Goal: Information Seeking & Learning: Learn about a topic

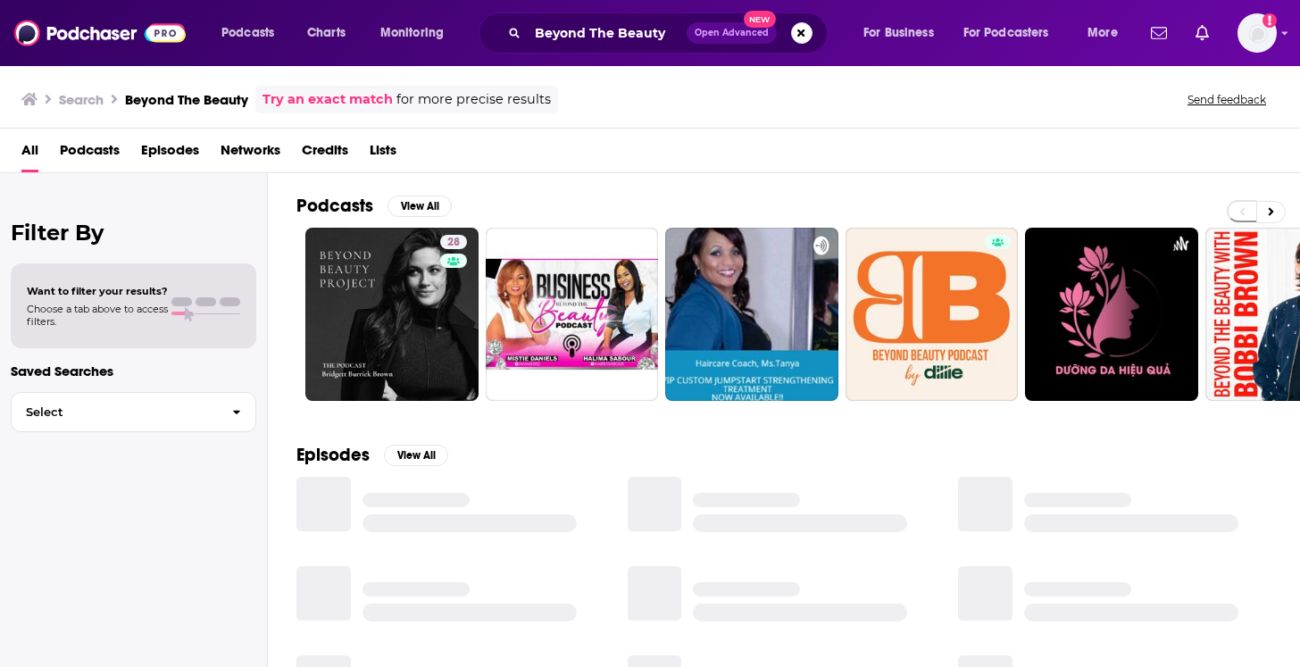
click at [524, 46] on div "Beyond The Beauty Open Advanced New" at bounding box center [653, 32] width 349 height 41
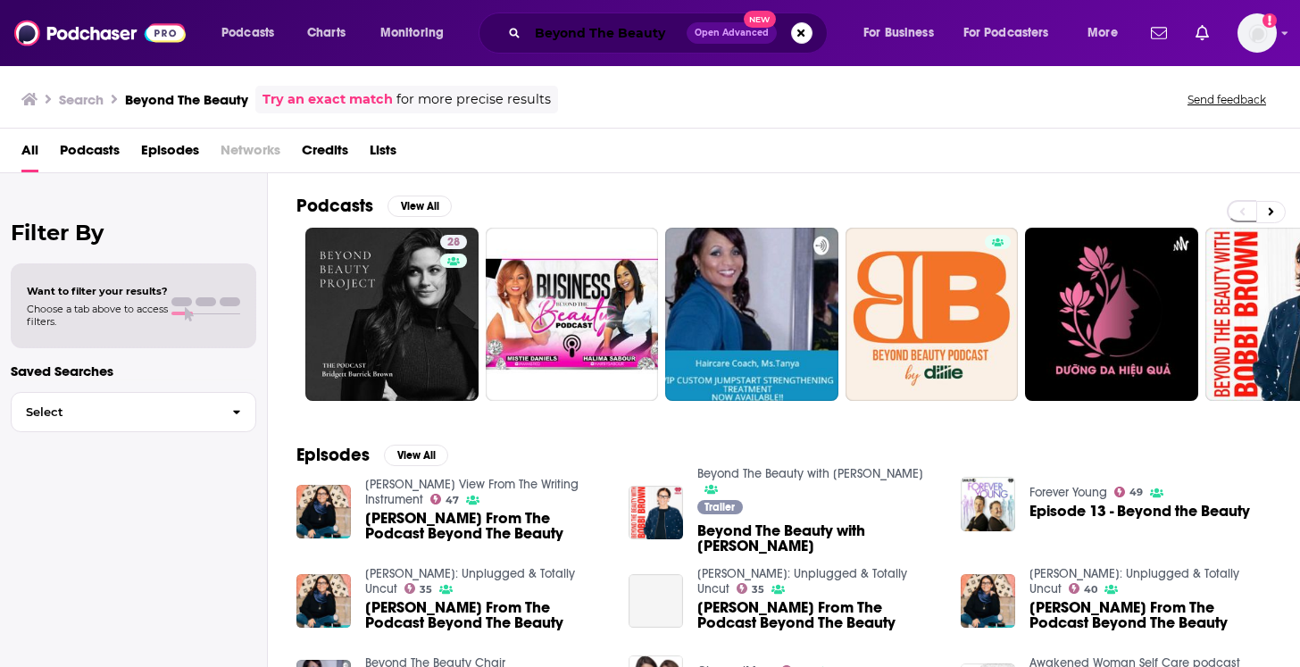
click at [552, 39] on input "Beyond The Beauty" at bounding box center [607, 33] width 159 height 29
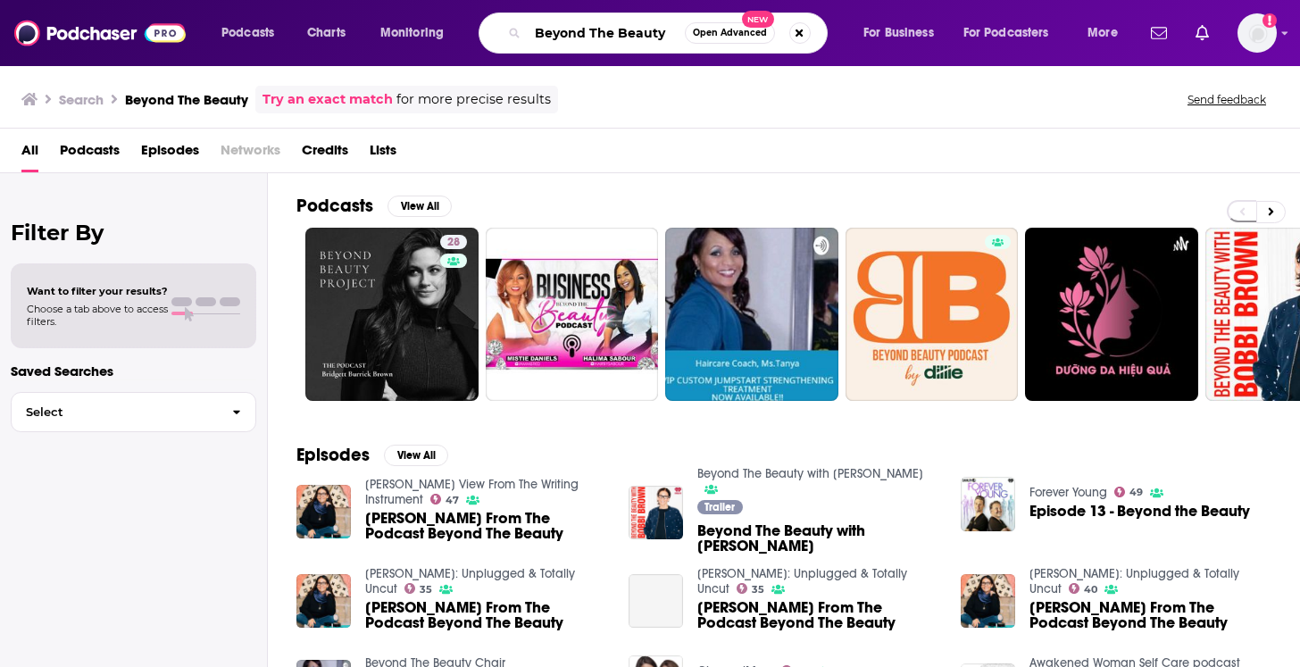
click at [552, 39] on input "Beyond The Beauty" at bounding box center [606, 33] width 157 height 29
type input "the story of a brand"
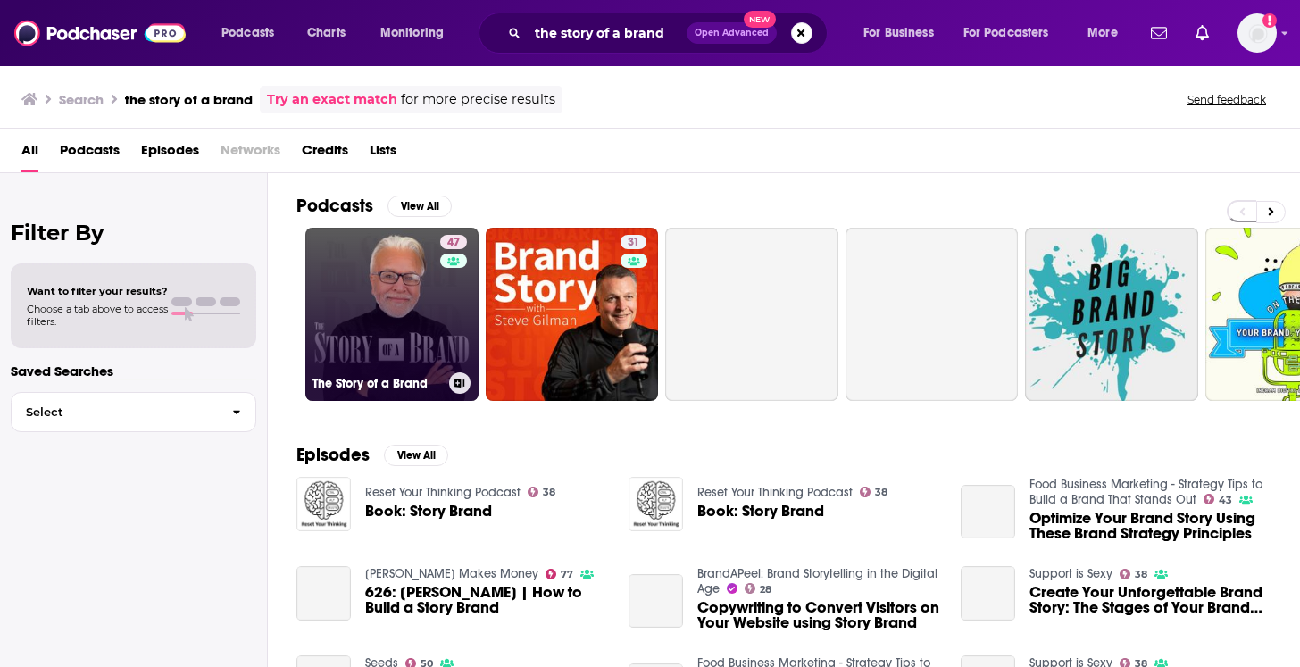
click at [416, 295] on link "47 The Story of a Brand" at bounding box center [391, 314] width 173 height 173
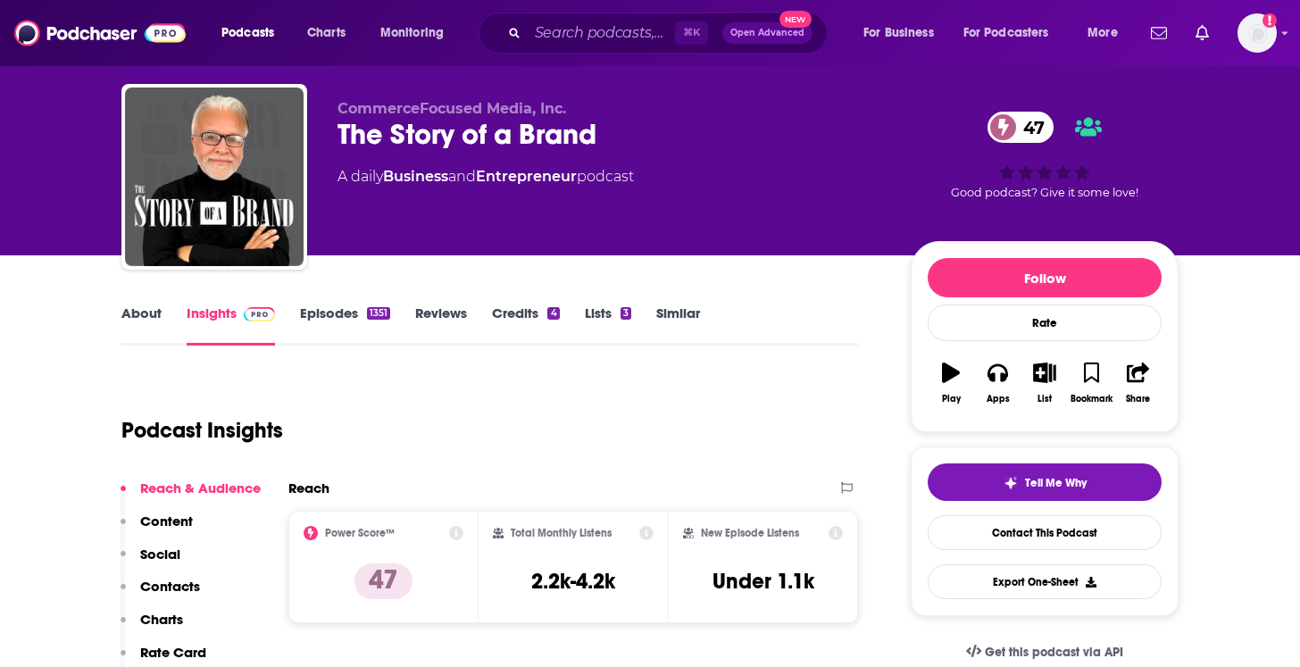
scroll to position [50, 0]
